Goal: Find contact information: Find contact information

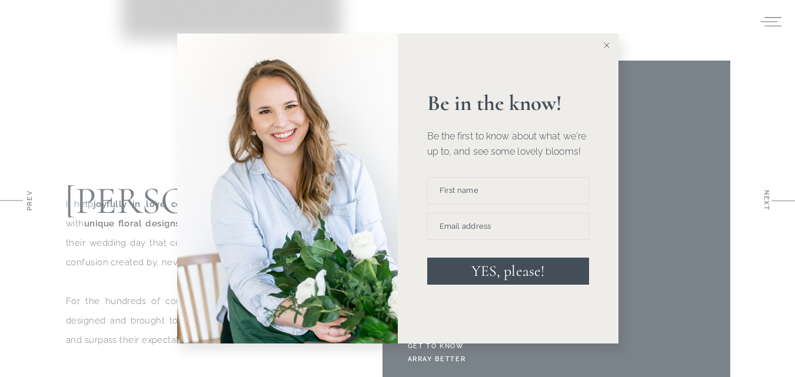
scroll to position [1162, 0]
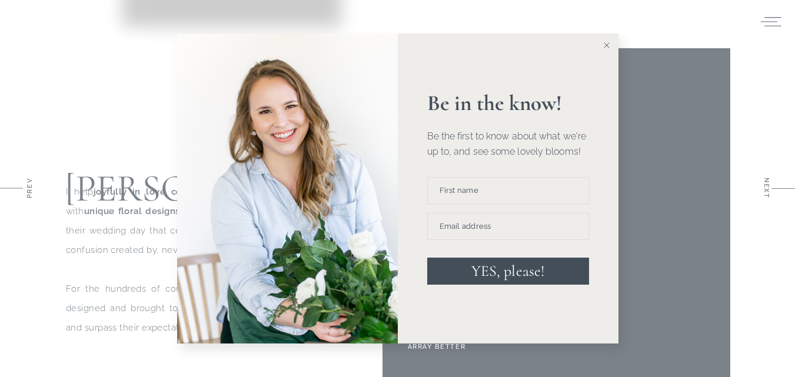
click at [607, 47] on icon at bounding box center [607, 45] width 6 height 6
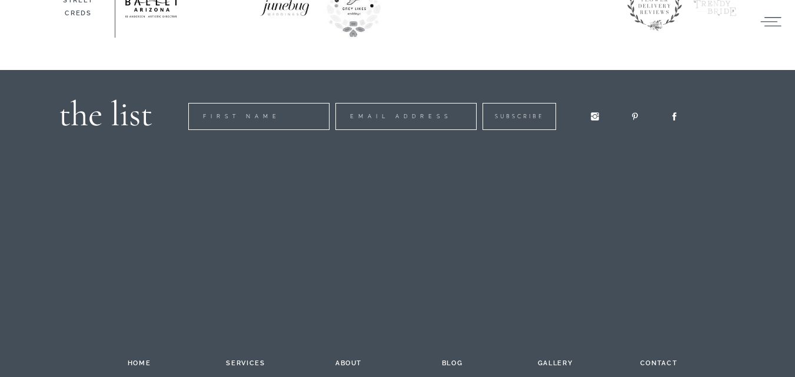
scroll to position [2010, 0]
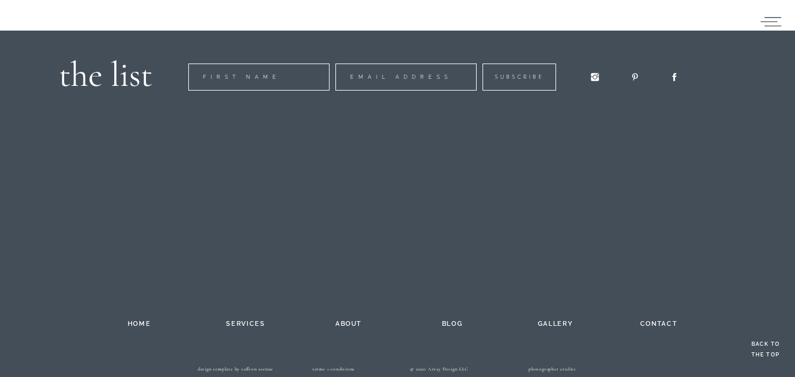
click at [664, 321] on h2 "contact" at bounding box center [659, 322] width 65 height 9
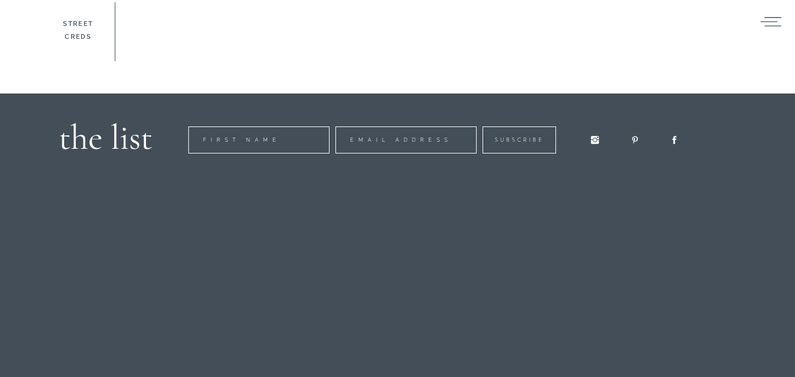
scroll to position [1955, 0]
